Goal: Contribute content

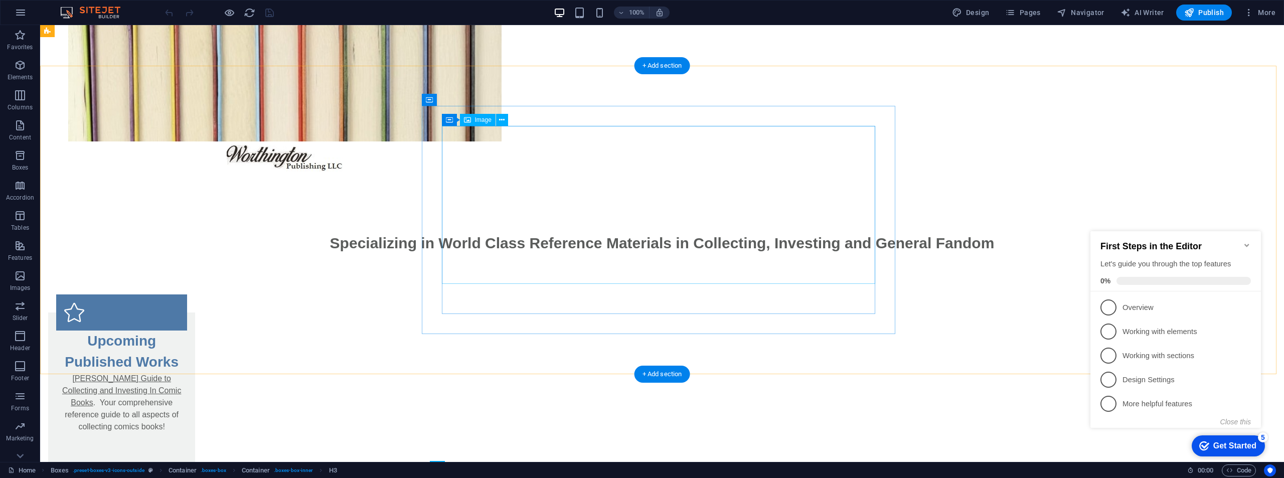
scroll to position [4, 0]
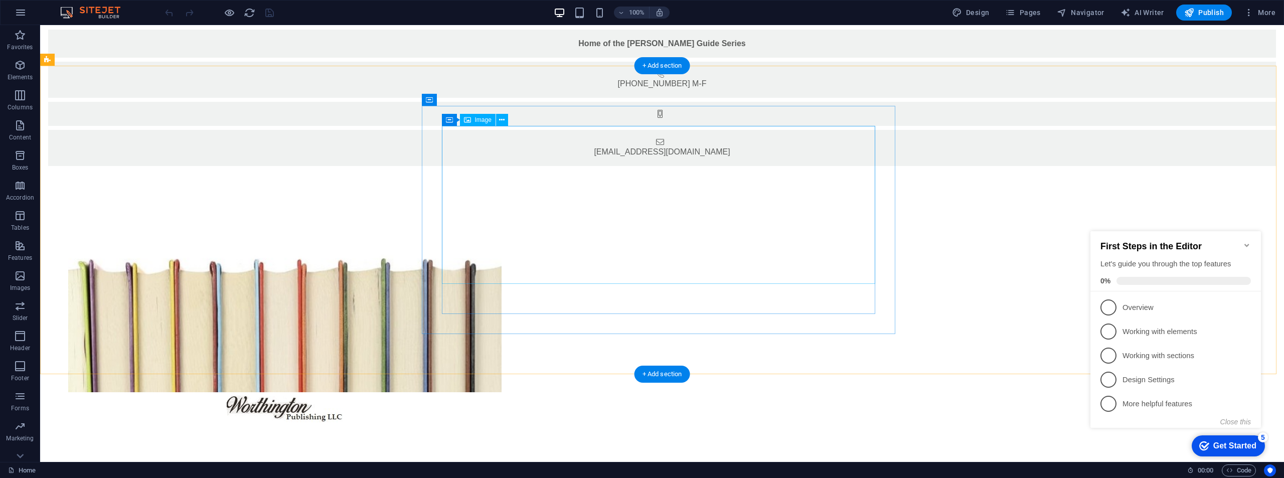
click at [501, 234] on figure at bounding box center [284, 313] width 433 height 158
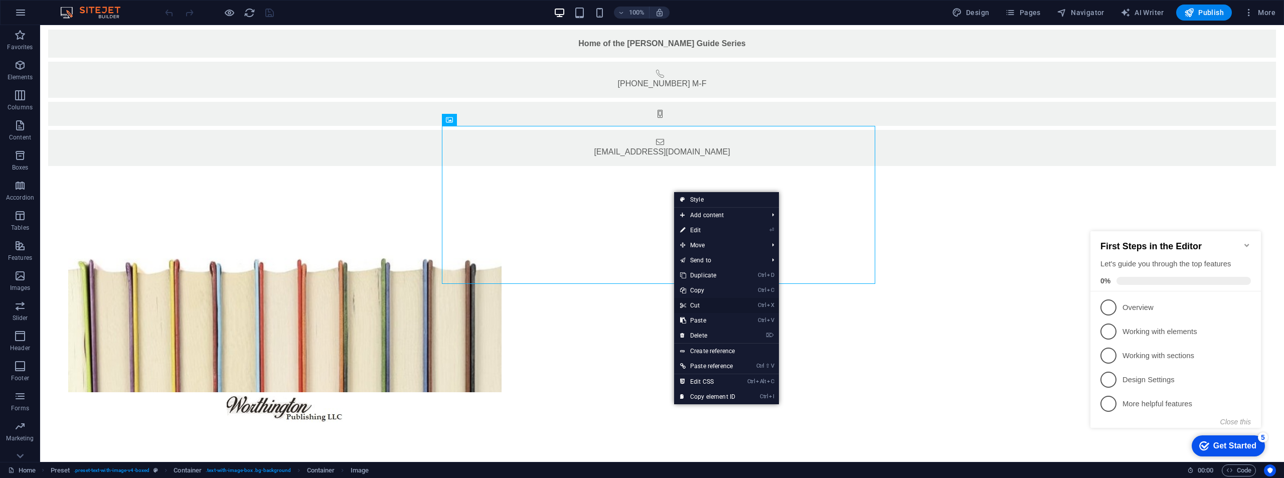
click at [719, 306] on link "Ctrl X Cut" at bounding box center [707, 305] width 67 height 15
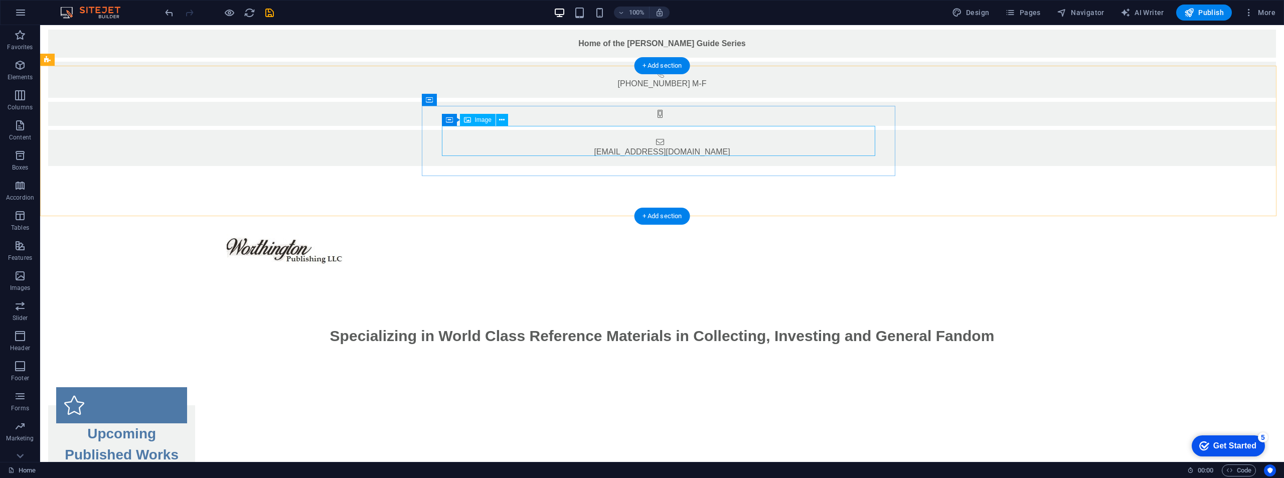
click at [501, 234] on figure at bounding box center [284, 249] width 433 height 30
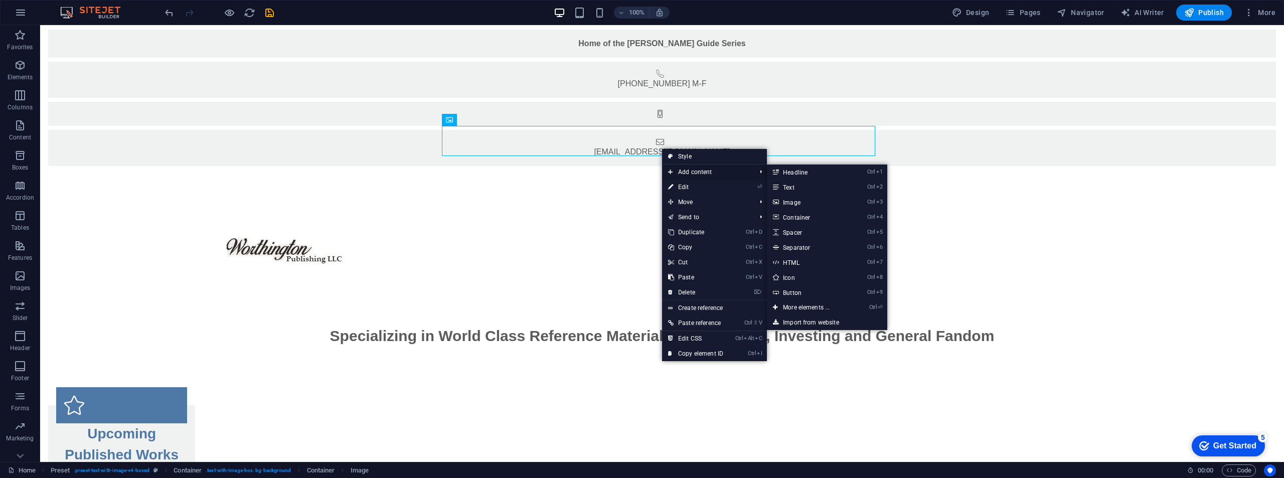
click at [684, 173] on span "Add content" at bounding box center [707, 171] width 90 height 15
click at [807, 200] on link "Ctrl 3 Image" at bounding box center [808, 202] width 83 height 15
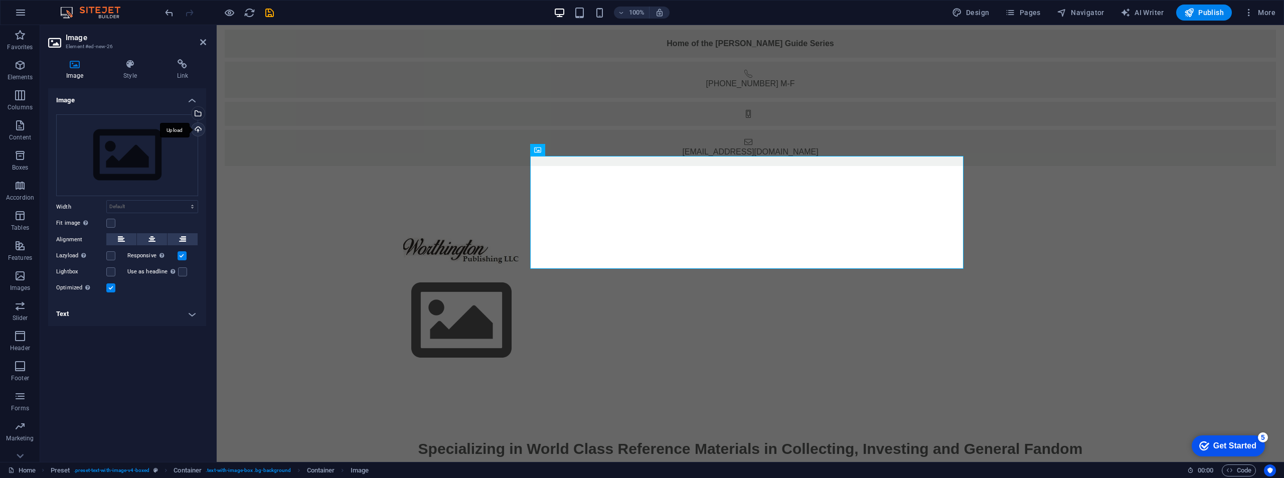
click at [200, 128] on div "Upload" at bounding box center [197, 130] width 15 height 15
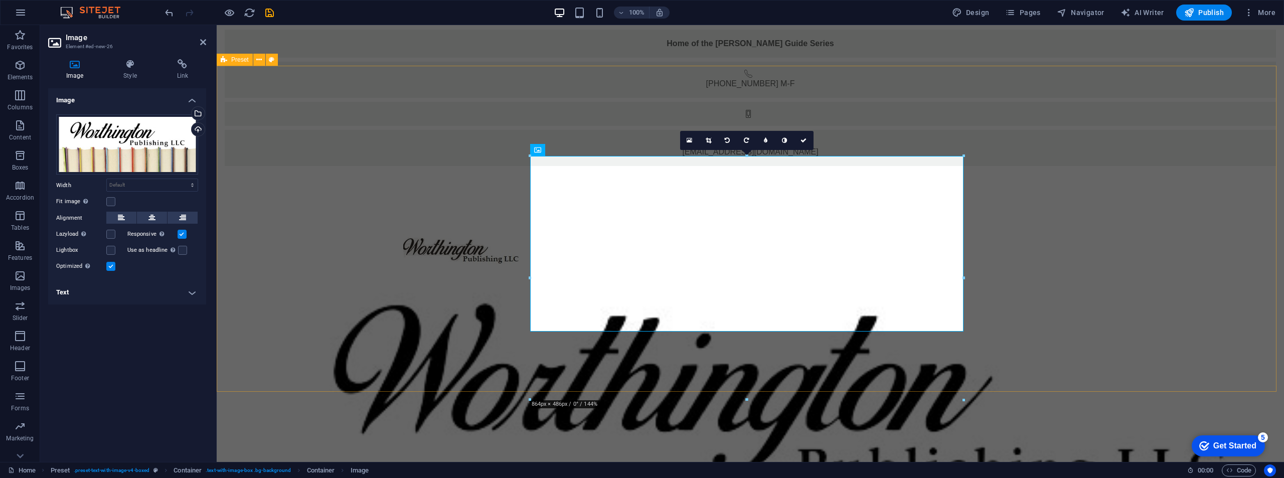
click at [1106, 174] on div at bounding box center [750, 465] width 1067 height 583
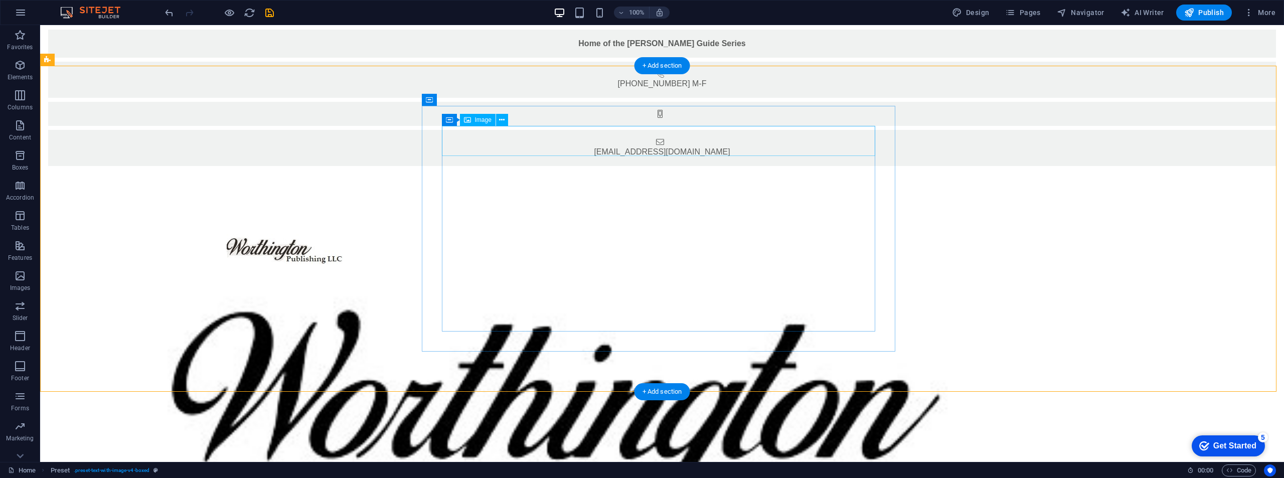
click at [501, 234] on figure at bounding box center [284, 249] width 433 height 30
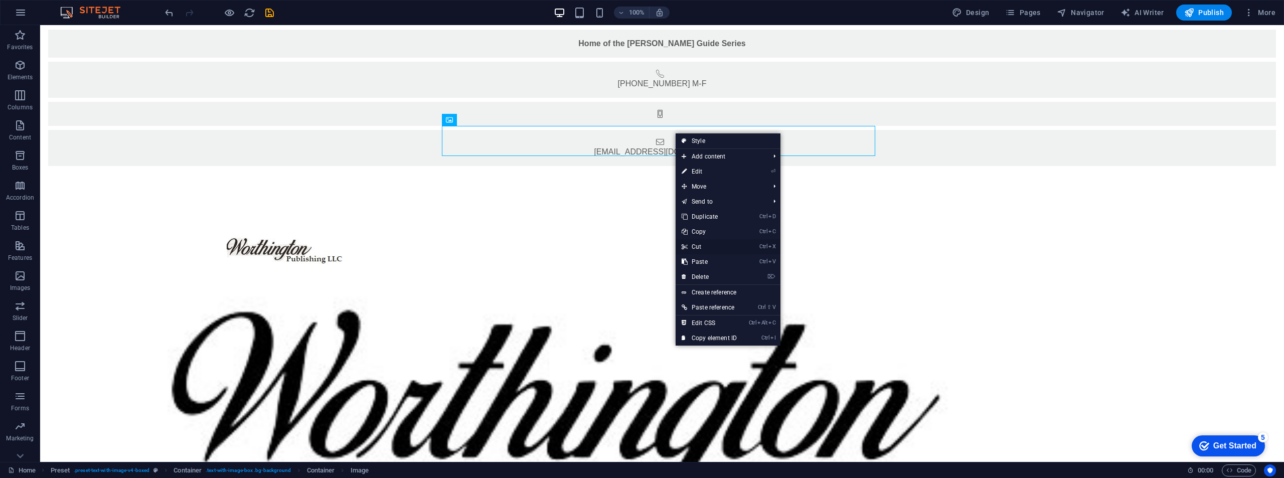
click at [713, 248] on link "Ctrl X Cut" at bounding box center [708, 246] width 67 height 15
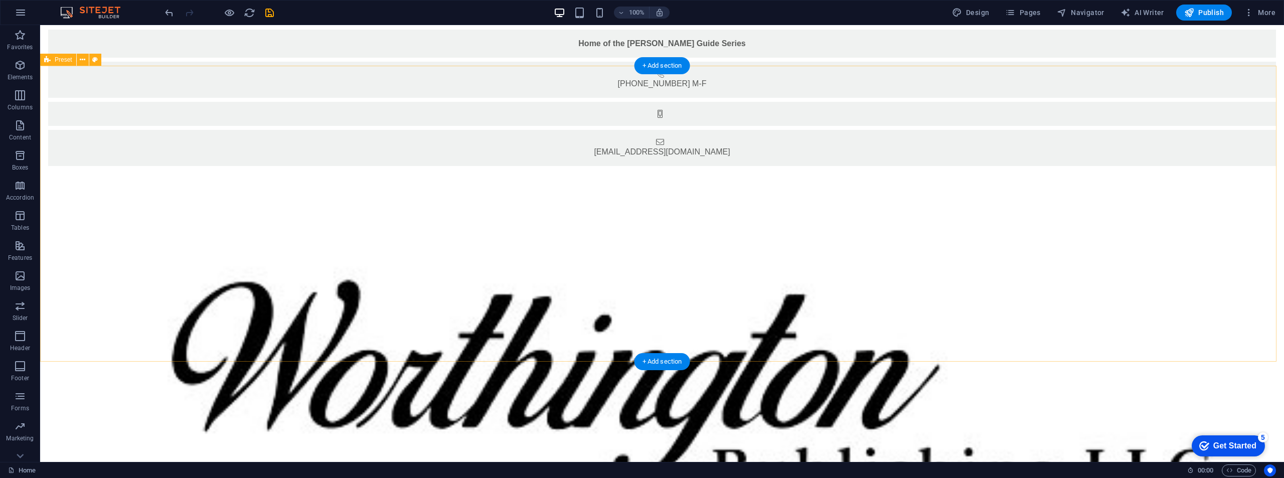
click at [1101, 174] on div at bounding box center [661, 486] width 1243 height 624
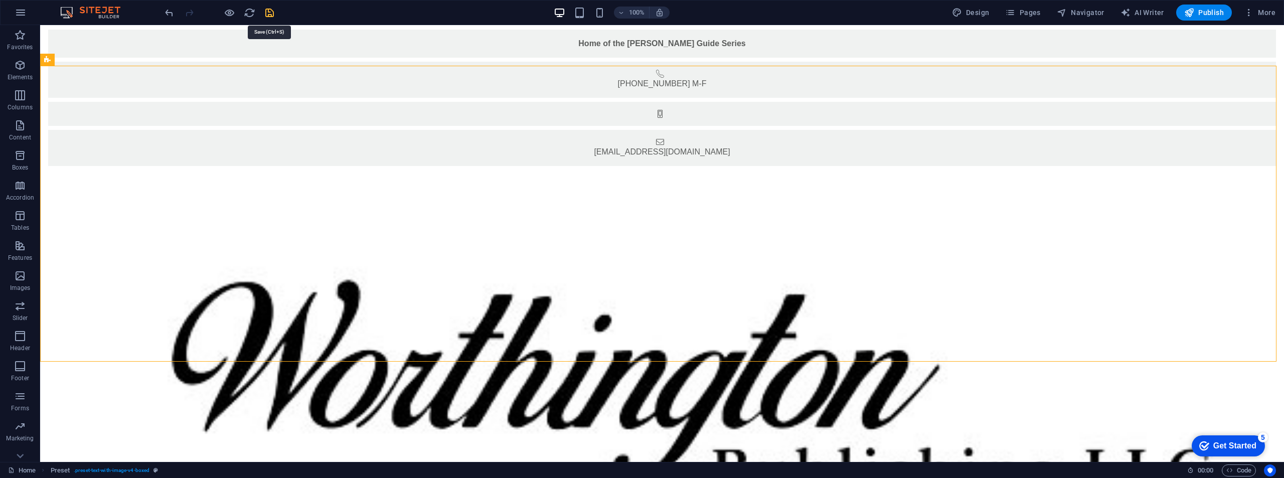
click at [270, 17] on icon "save" at bounding box center [270, 13] width 12 height 12
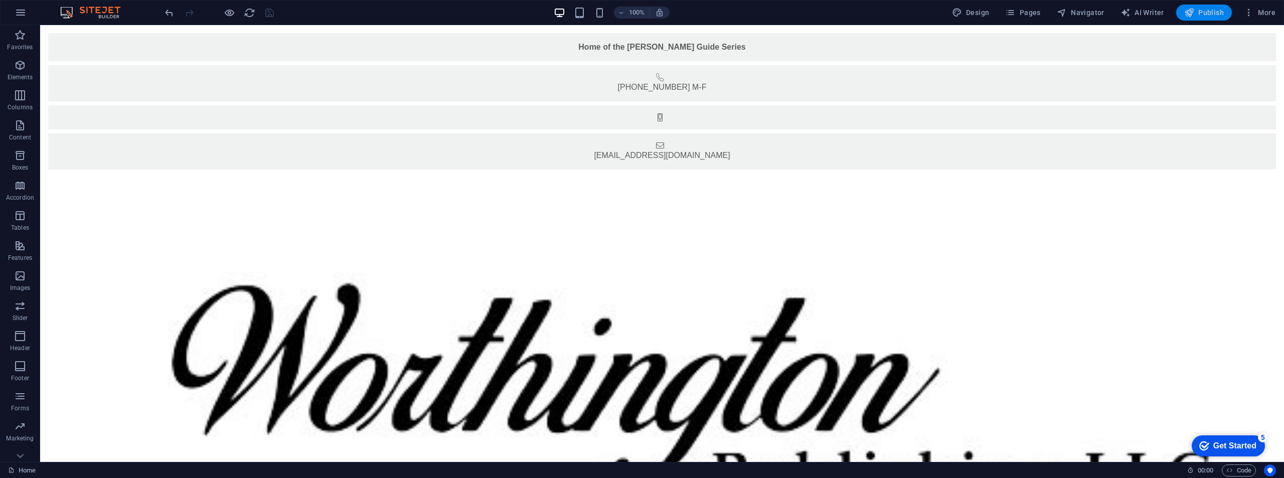
click at [1199, 12] on span "Publish" at bounding box center [1204, 13] width 40 height 10
